Goal: Information Seeking & Learning: Learn about a topic

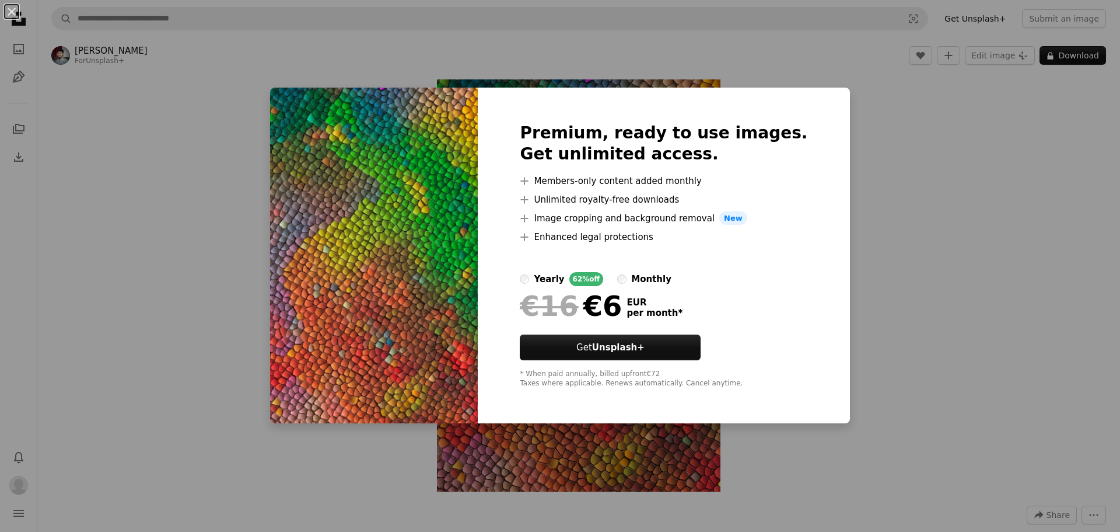
click at [912, 345] on div "An X shape Premium, ready to use images. Get unlimited access. A plus sign Memb…" at bounding box center [560, 266] width 1120 height 532
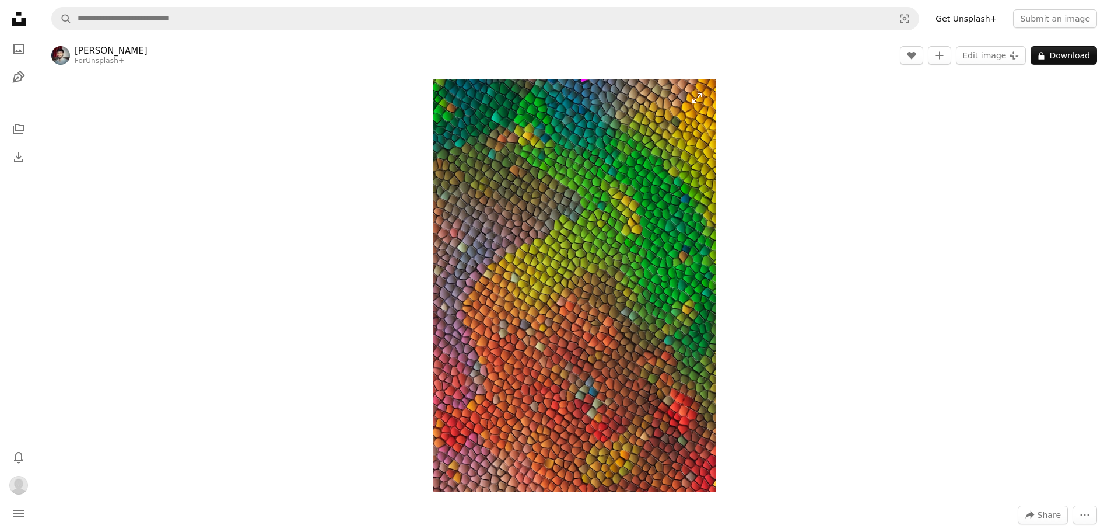
click at [658, 328] on img "Zoom in on this image" at bounding box center [574, 285] width 283 height 412
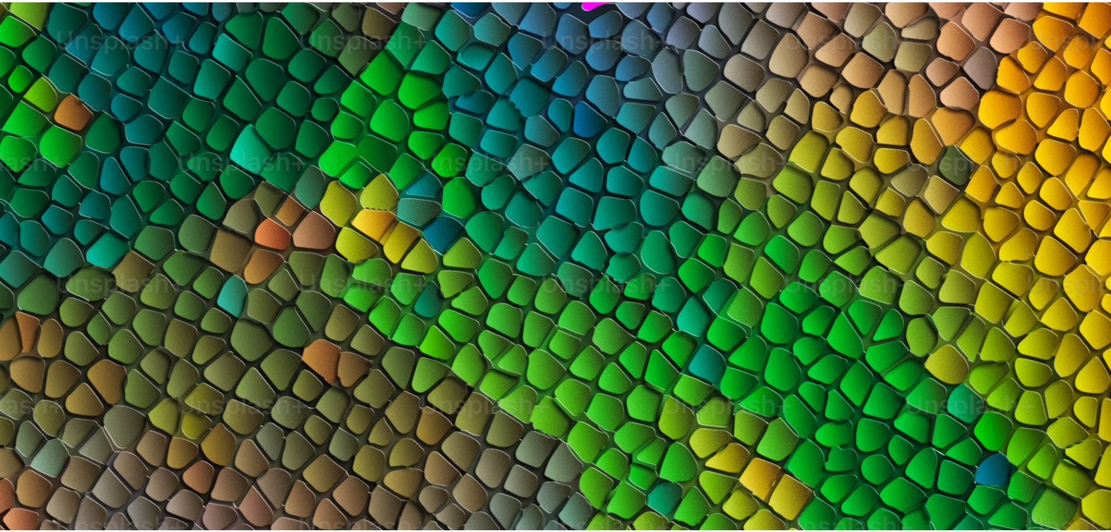
scroll to position [537, 0]
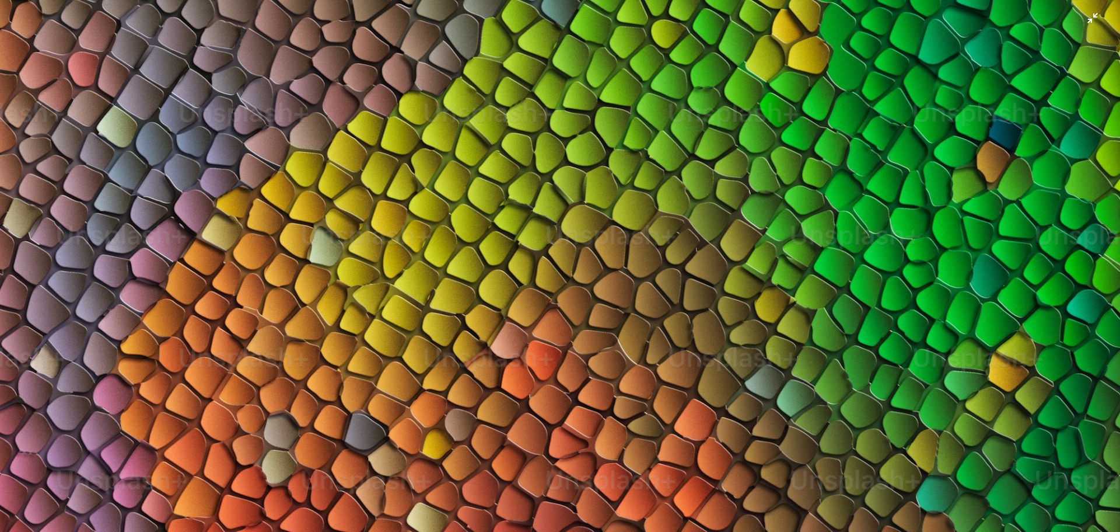
click at [658, 328] on img "Zoom out on this image" at bounding box center [559, 277] width 1121 height 1631
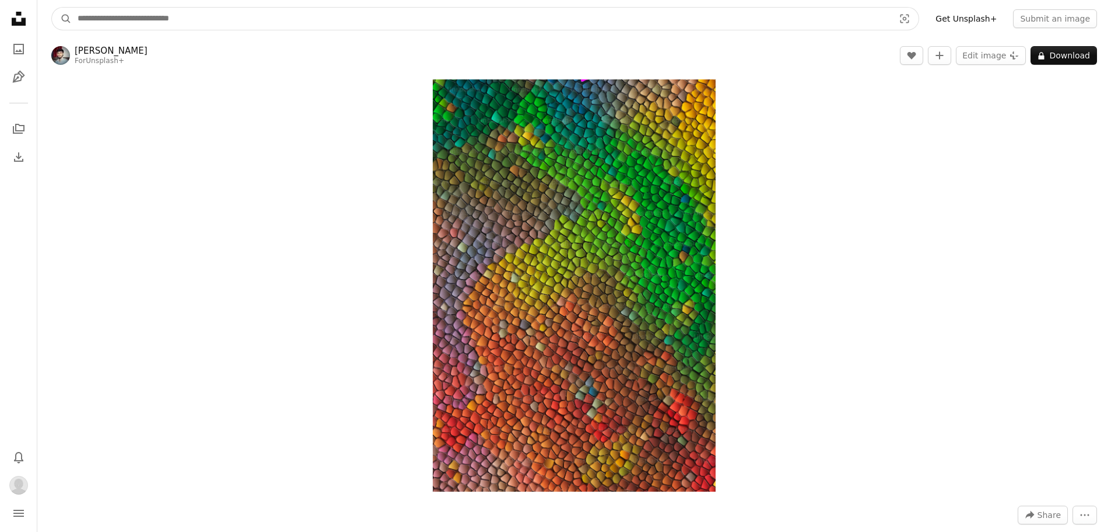
click at [248, 10] on input "Find visuals sitewide" at bounding box center [481, 19] width 819 height 22
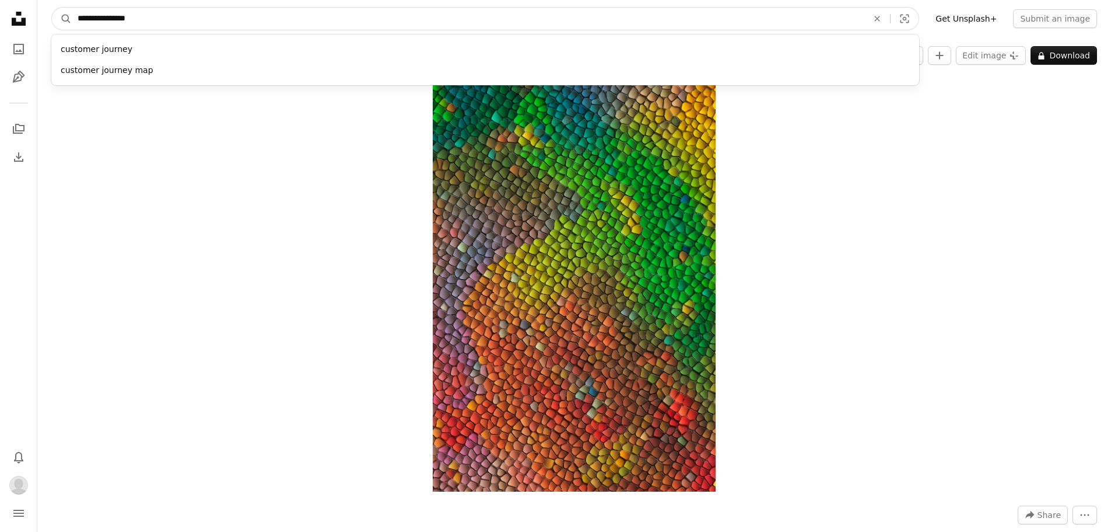
type input "**********"
click at [52, 8] on button "A magnifying glass" at bounding box center [62, 19] width 20 height 22
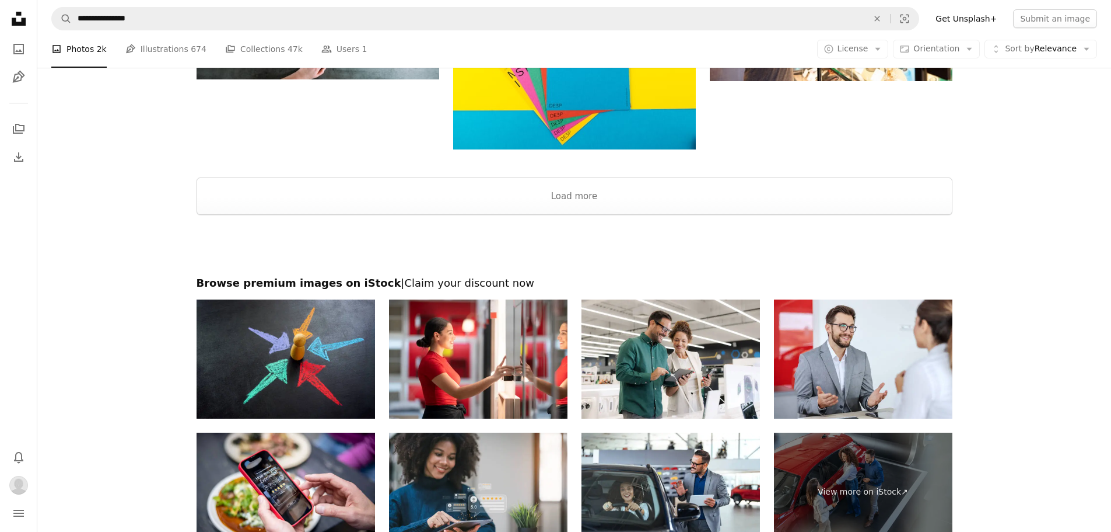
scroll to position [1575, 0]
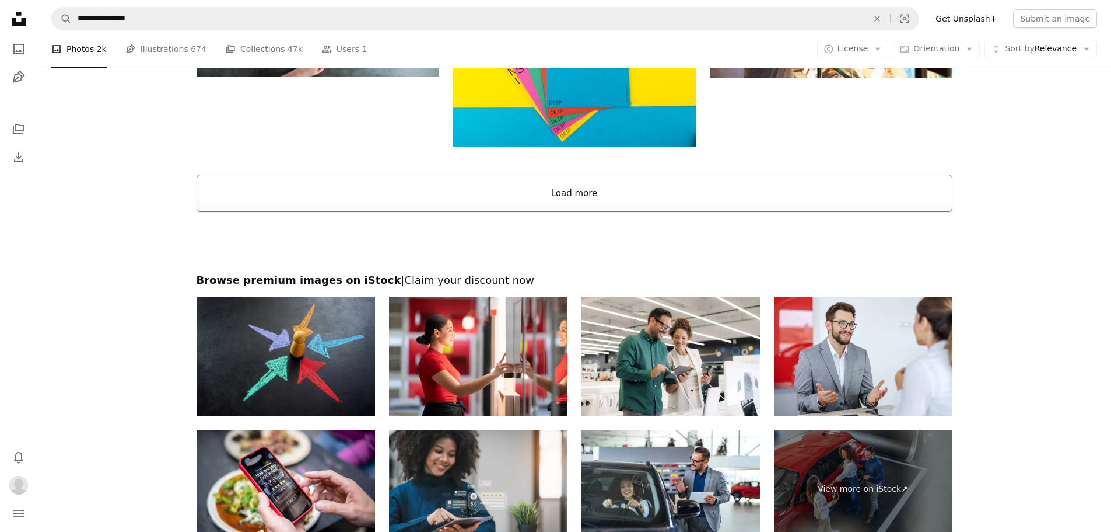
click at [597, 202] on button "Load more" at bounding box center [575, 192] width 756 height 37
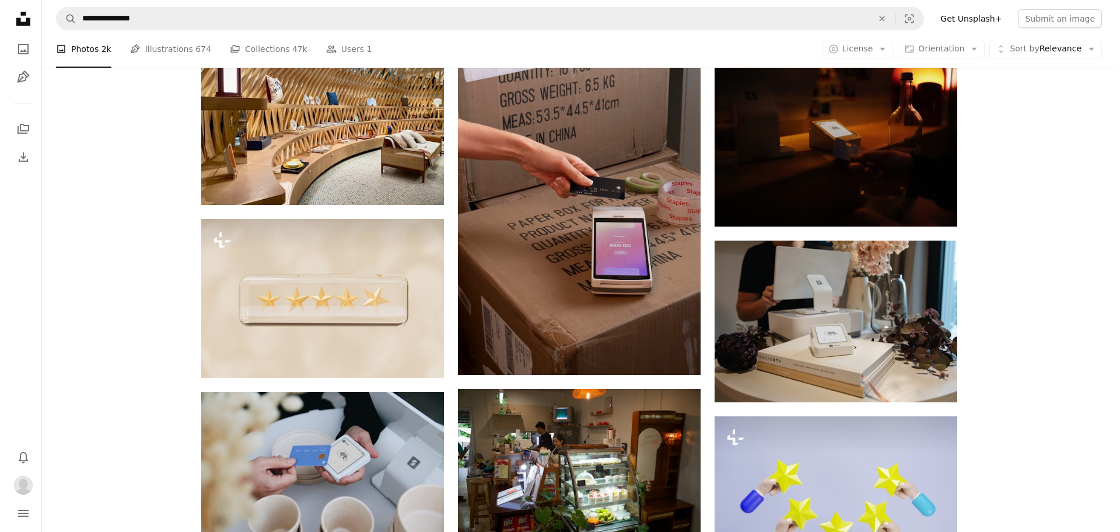
scroll to position [2684, 0]
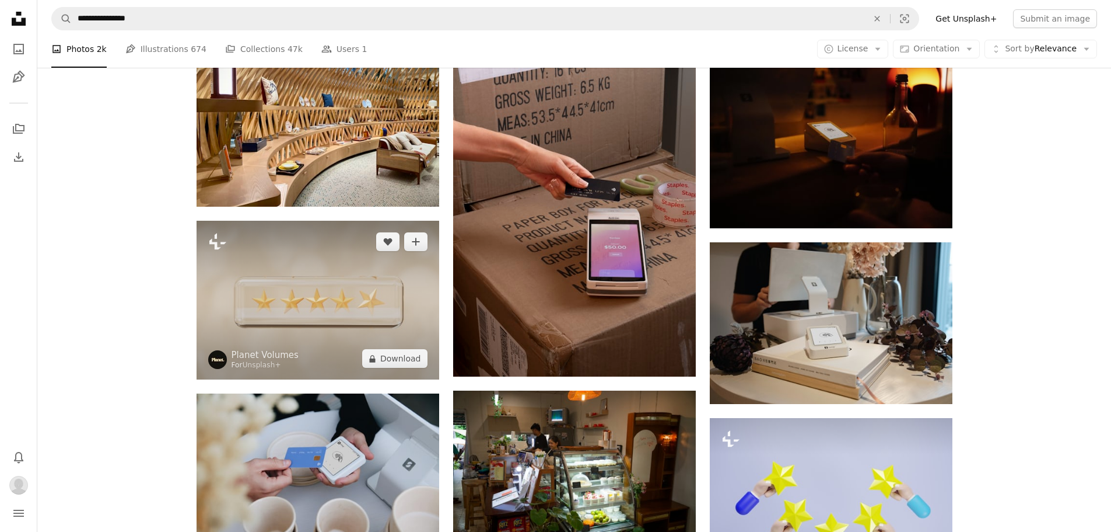
click at [279, 310] on img at bounding box center [318, 300] width 243 height 159
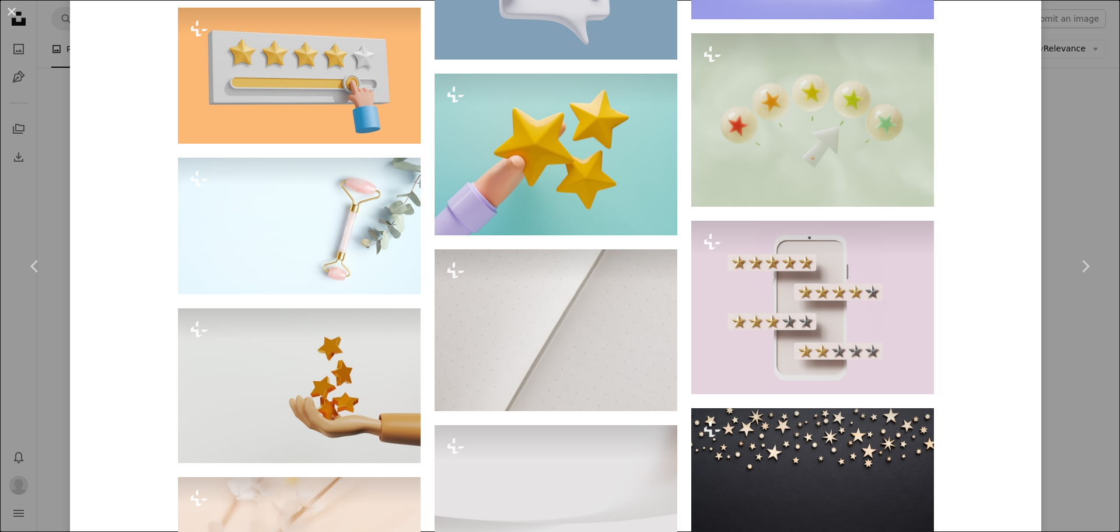
scroll to position [1225, 0]
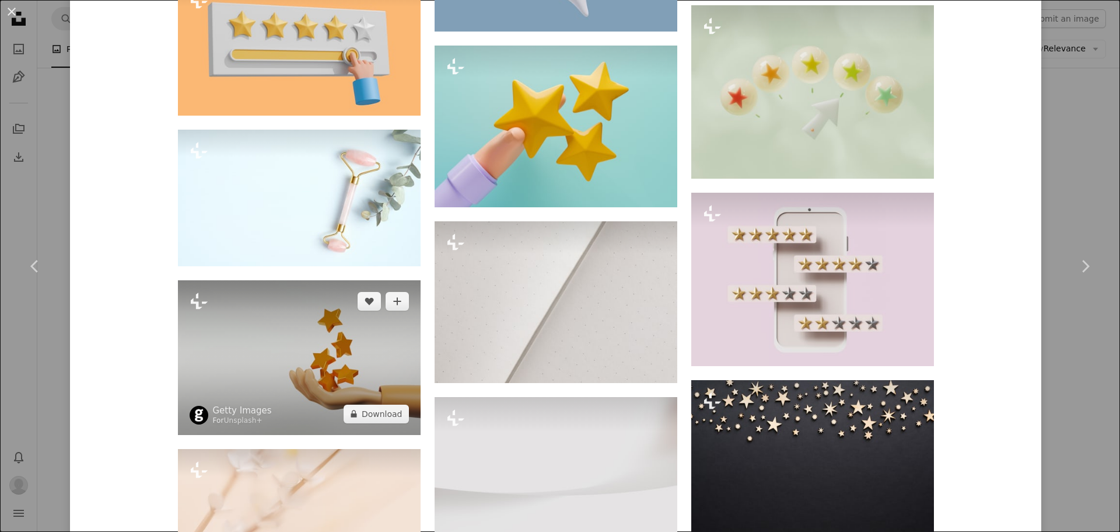
click at [354, 385] on img at bounding box center [299, 357] width 243 height 155
